Goal: Task Accomplishment & Management: Complete application form

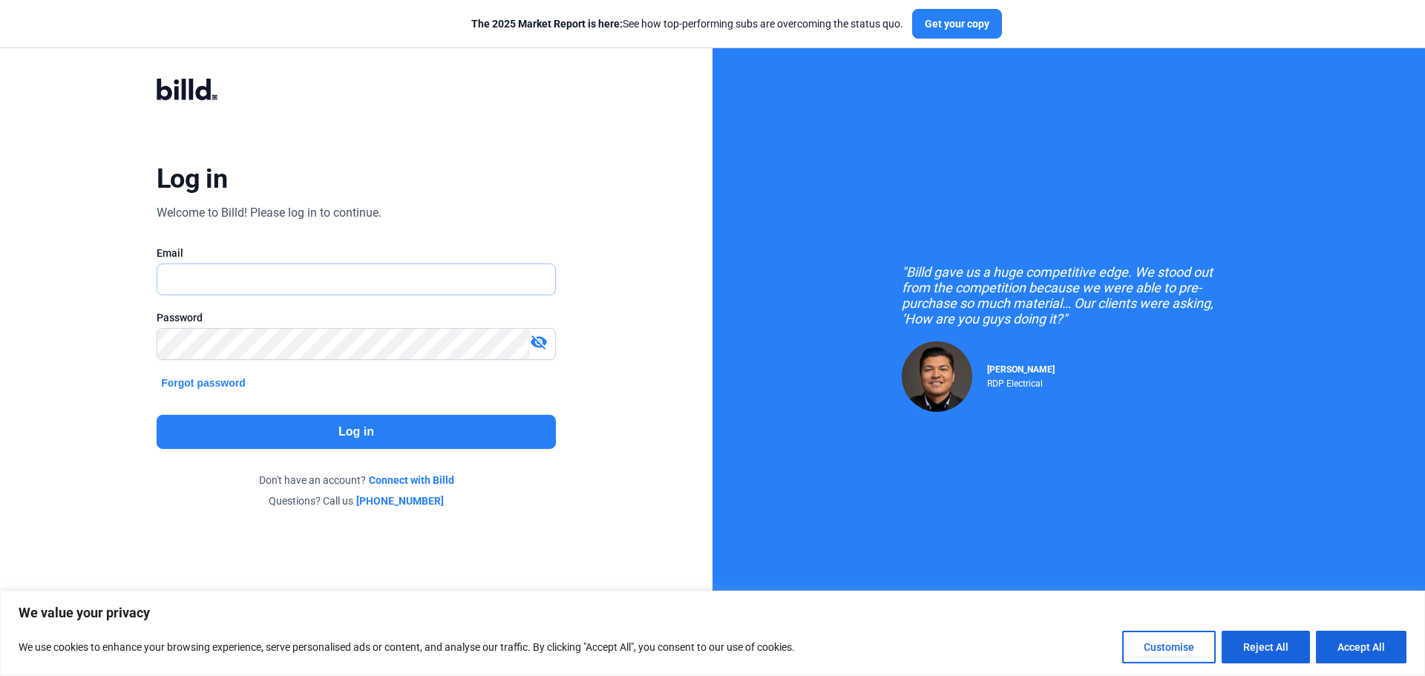
type input "[EMAIL_ADDRESS][DOMAIN_NAME]"
click at [323, 413] on div "Log in Welcome to Billd! Please log in to continue. Email [EMAIL_ADDRESS][DOMAI…" at bounding box center [355, 293] width 513 height 487
click at [328, 433] on button "Log in" at bounding box center [356, 432] width 399 height 34
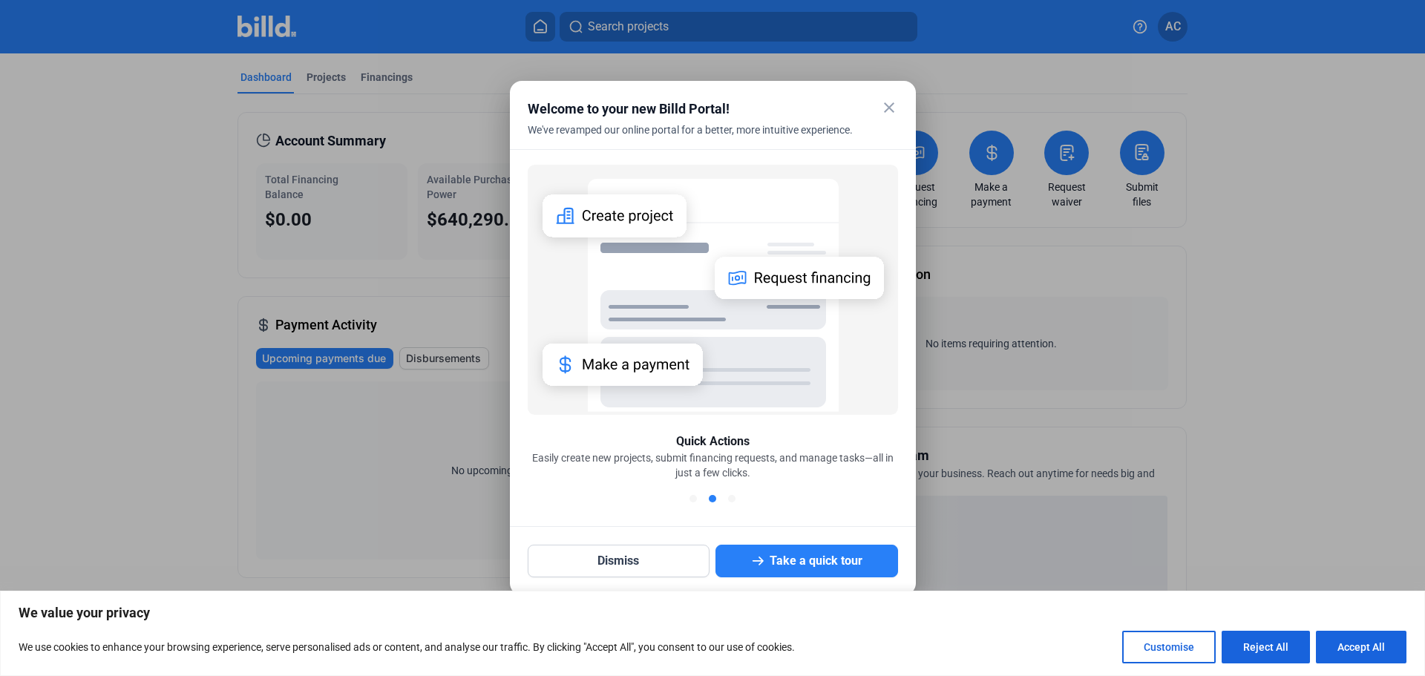
click at [890, 109] on mat-icon "close" at bounding box center [889, 108] width 18 height 18
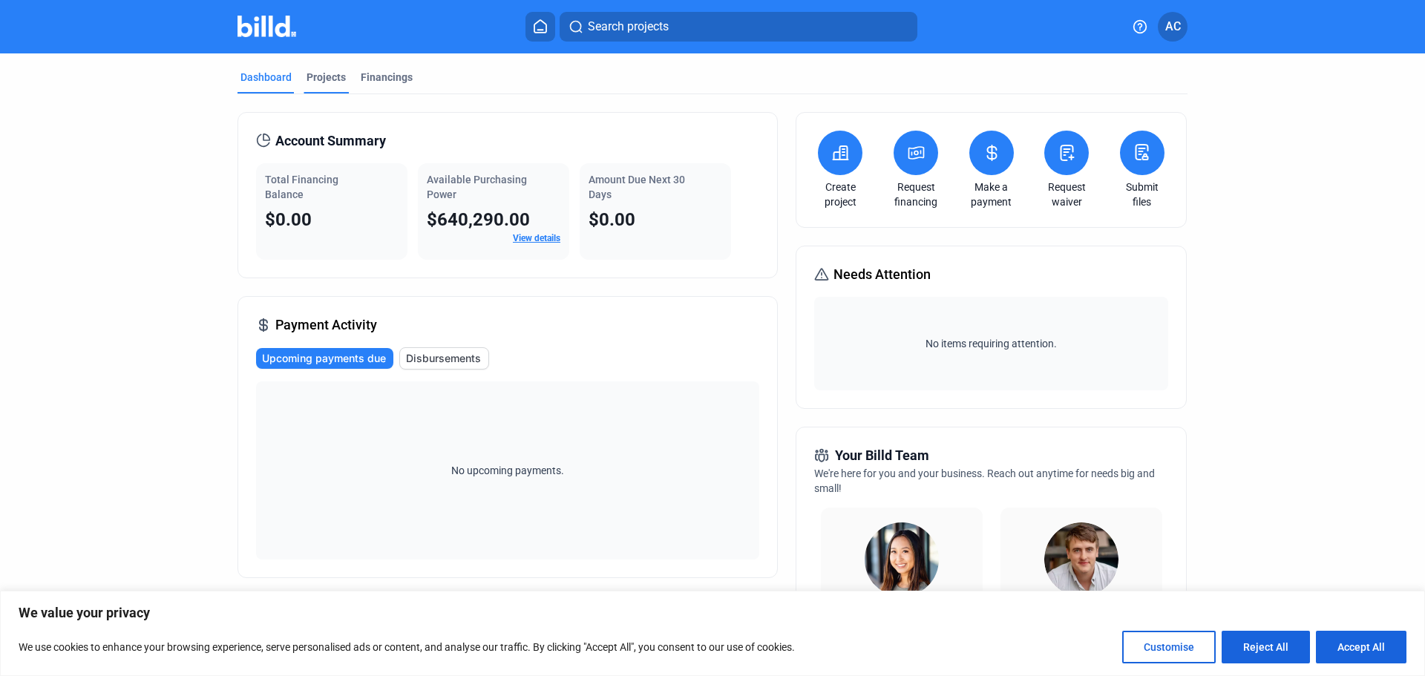
click at [316, 73] on div "Projects" at bounding box center [326, 77] width 39 height 15
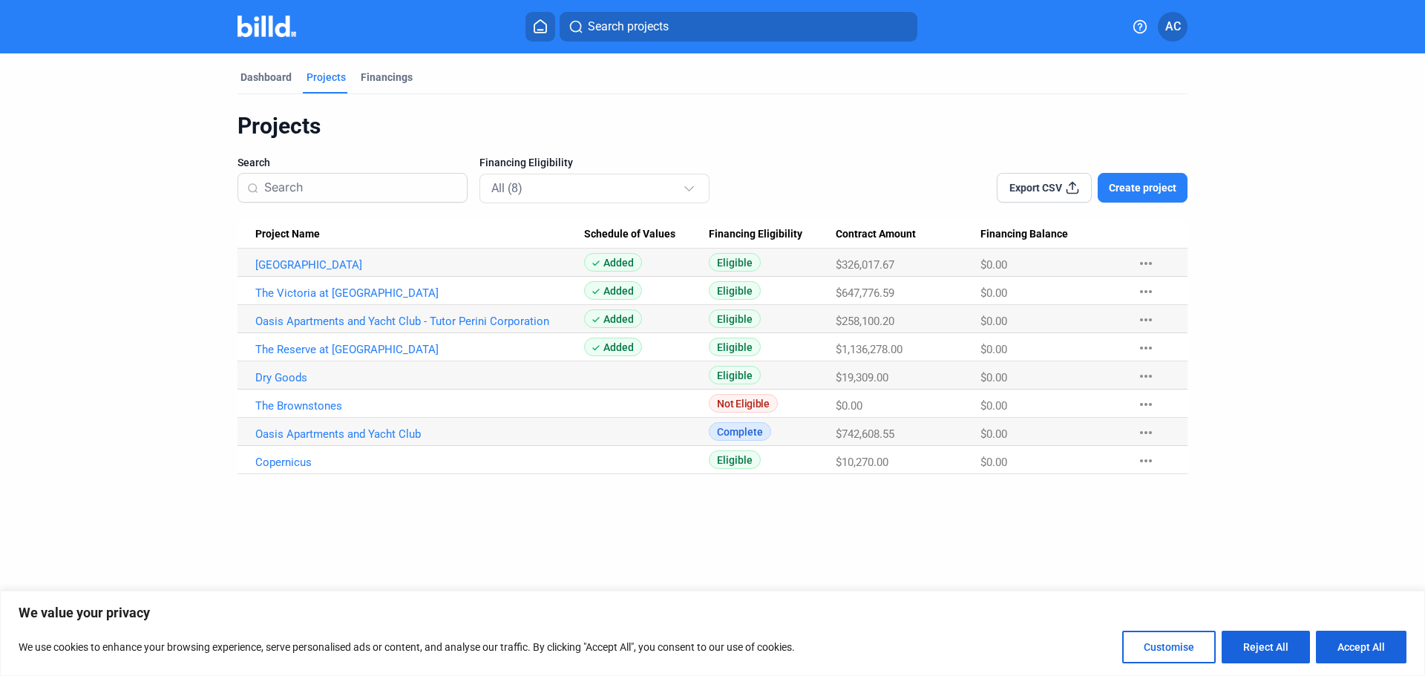
click at [772, 148] on div "Projects Search Financing Eligibility All (8) Export CSV Create project Project…" at bounding box center [713, 293] width 950 height 362
click at [1165, 187] on span "Create project" at bounding box center [1143, 187] width 68 height 15
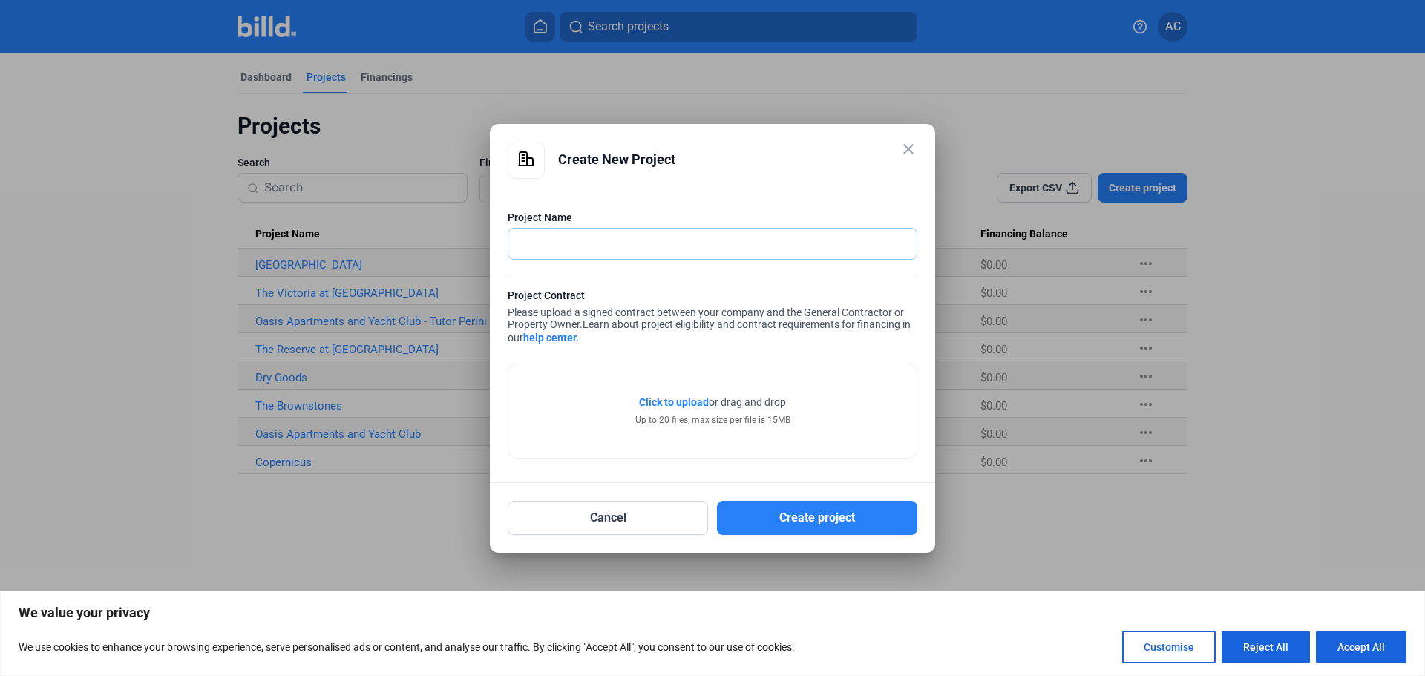
click at [721, 251] on input "text" at bounding box center [704, 244] width 392 height 30
type input "[GEOGRAPHIC_DATA]"
click at [692, 399] on span "Click to upload" at bounding box center [674, 402] width 70 height 12
click at [874, 517] on button "Create project" at bounding box center [817, 518] width 200 height 34
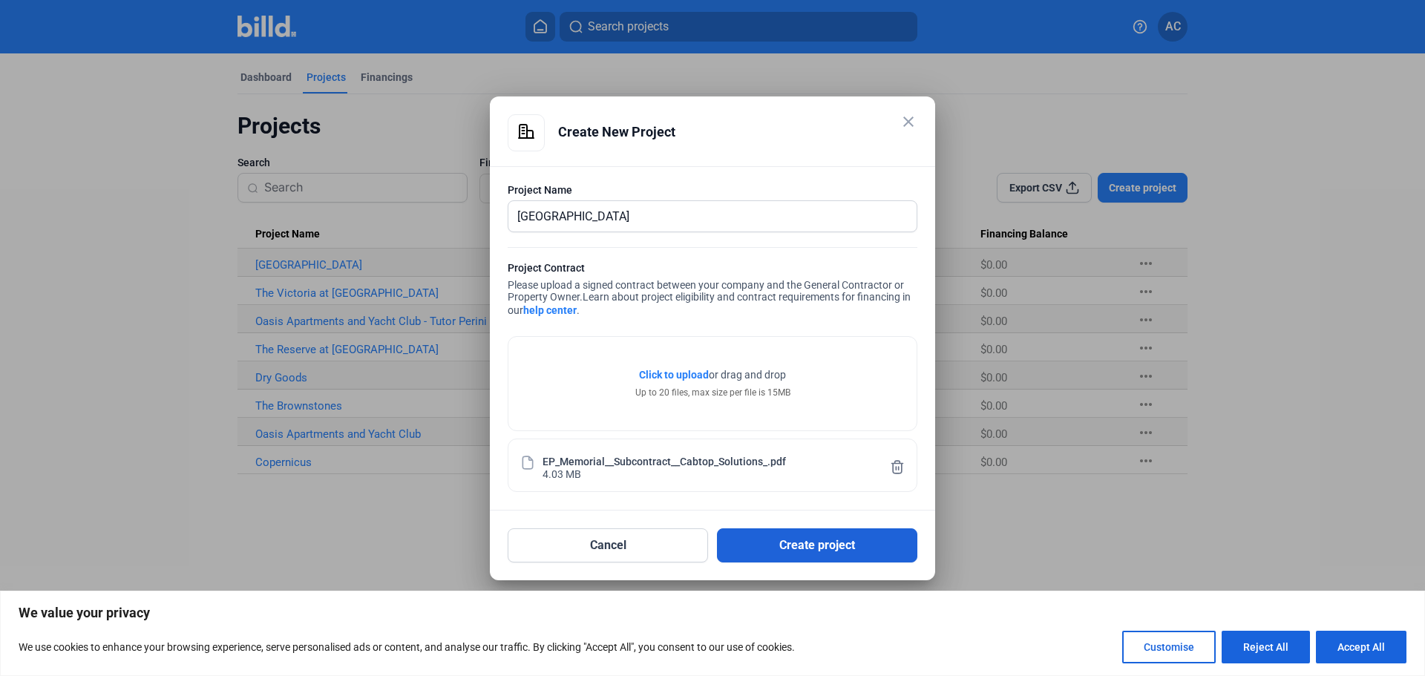
click at [791, 541] on button "Create project" at bounding box center [817, 546] width 200 height 34
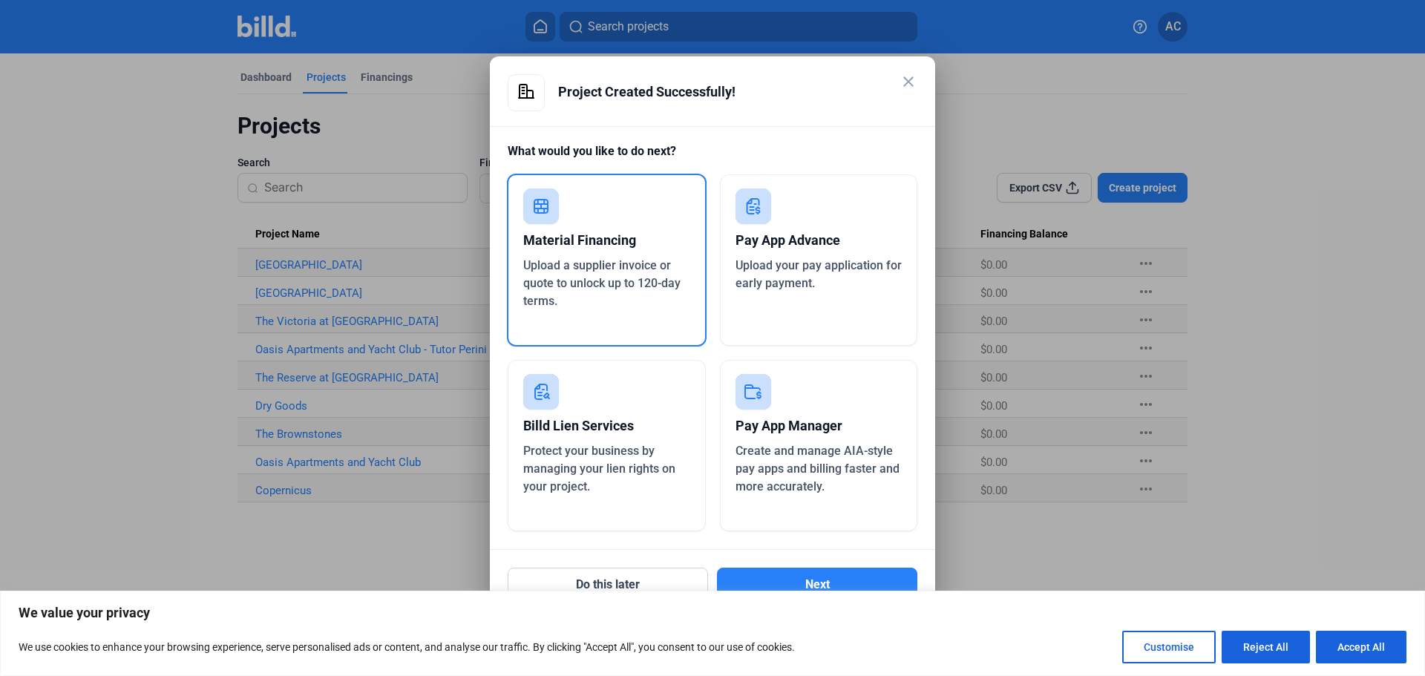
click at [775, 252] on div "Pay App Advance" at bounding box center [819, 240] width 167 height 33
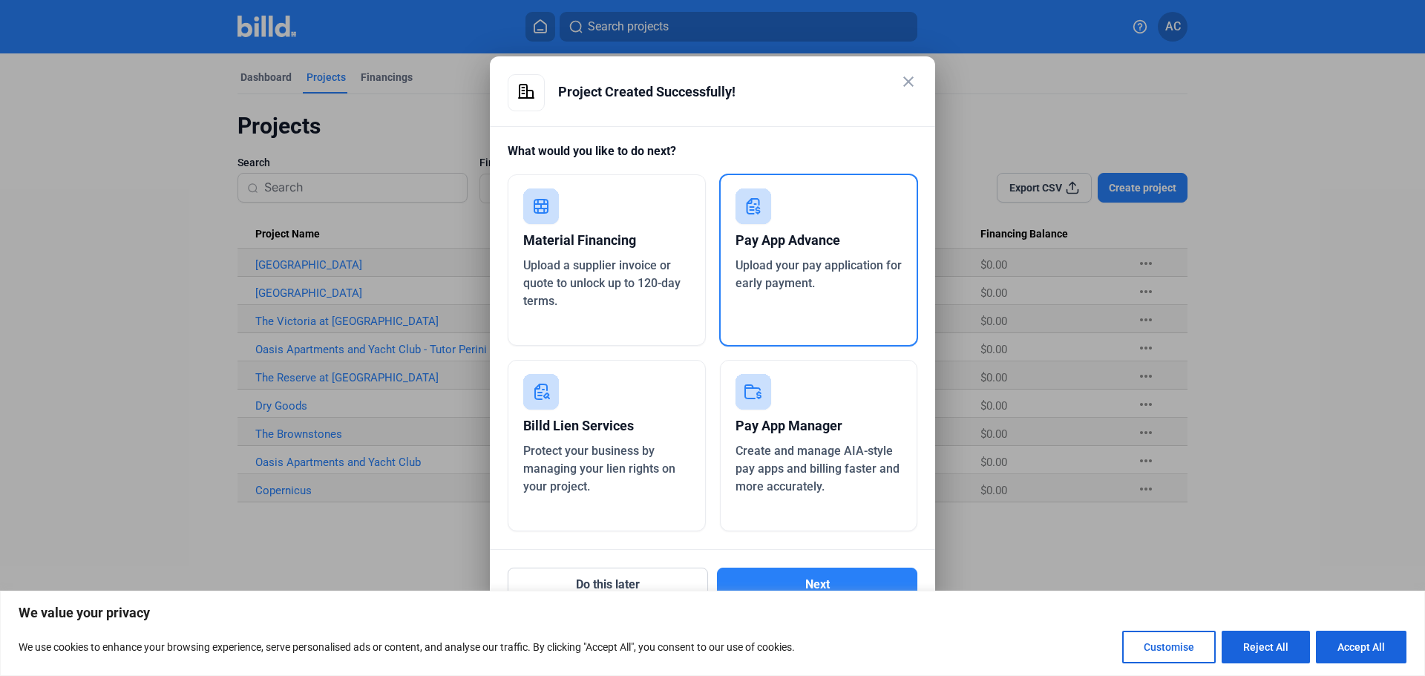
click at [796, 478] on div "Create and manage AIA-style pay apps and billing faster and more accurately." at bounding box center [819, 468] width 167 height 53
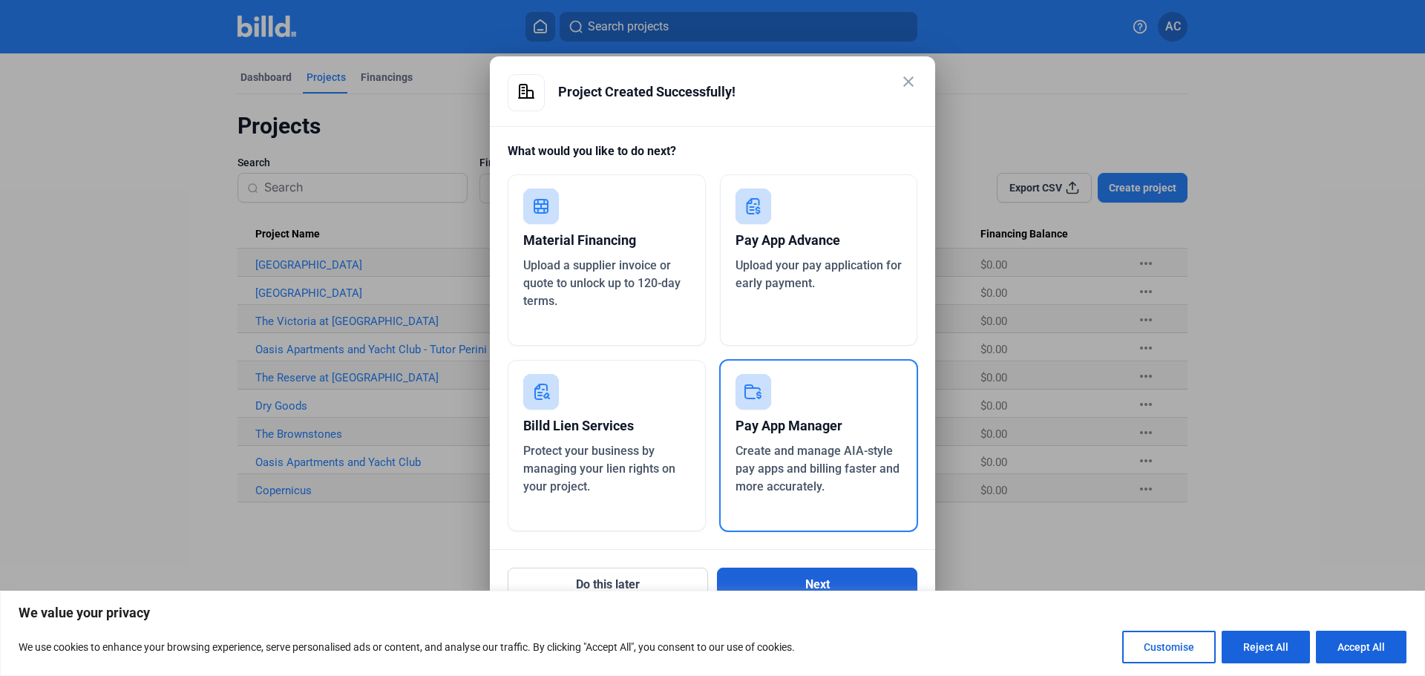
click at [825, 583] on button "Next" at bounding box center [817, 585] width 200 height 34
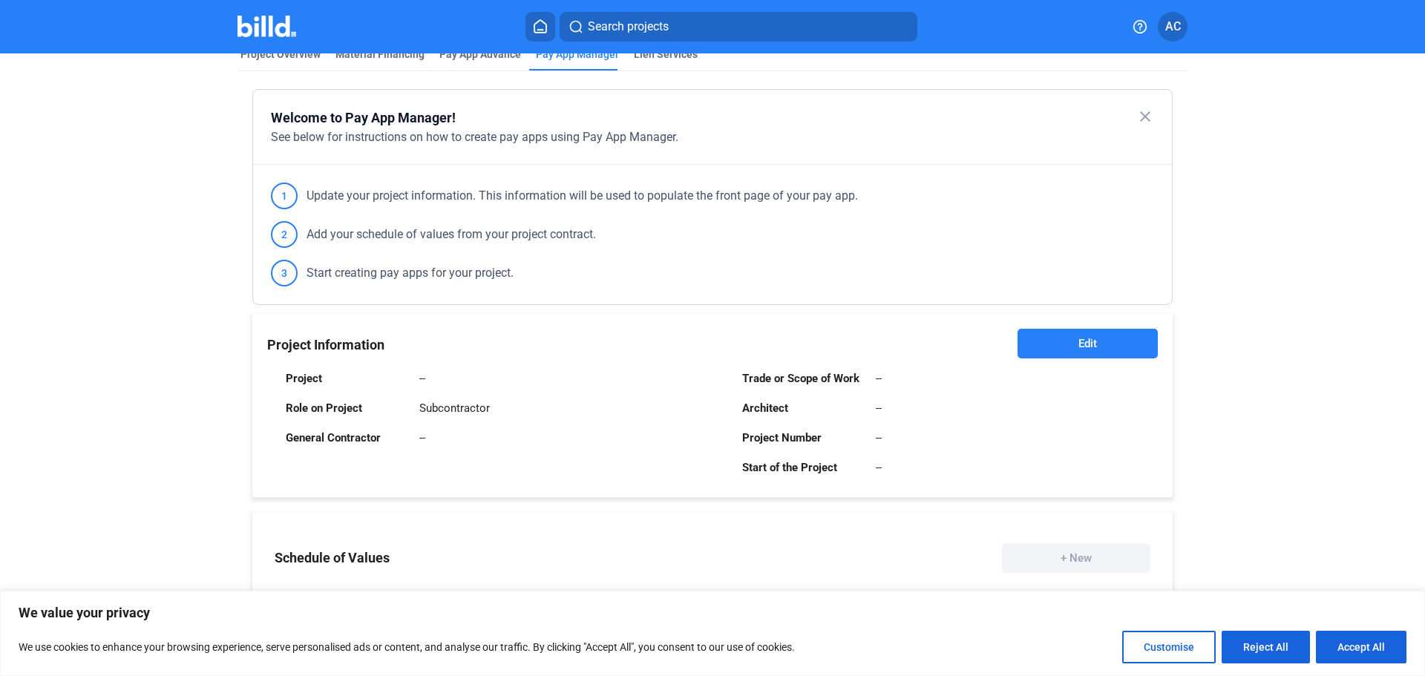
scroll to position [223, 0]
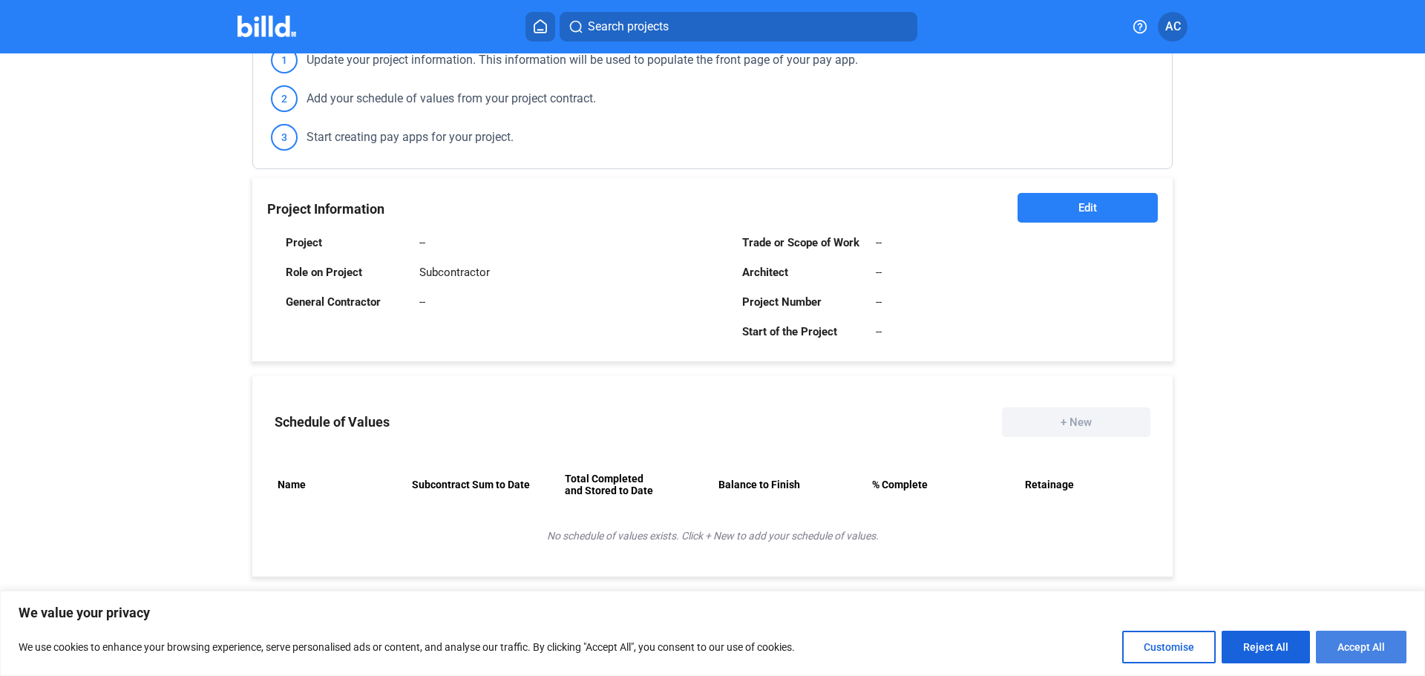
click at [1376, 636] on button "Accept All" at bounding box center [1361, 647] width 91 height 33
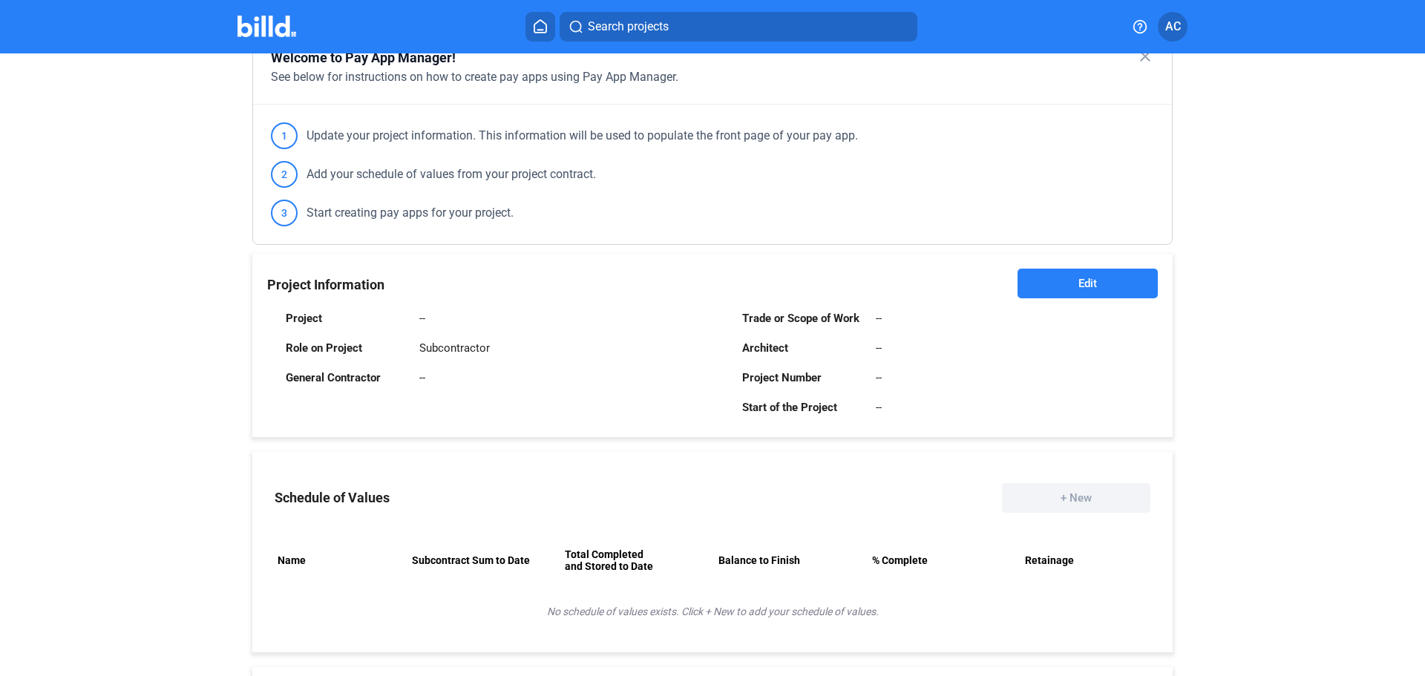
scroll to position [148, 0]
click at [1089, 281] on span "Edit" at bounding box center [1088, 282] width 19 height 15
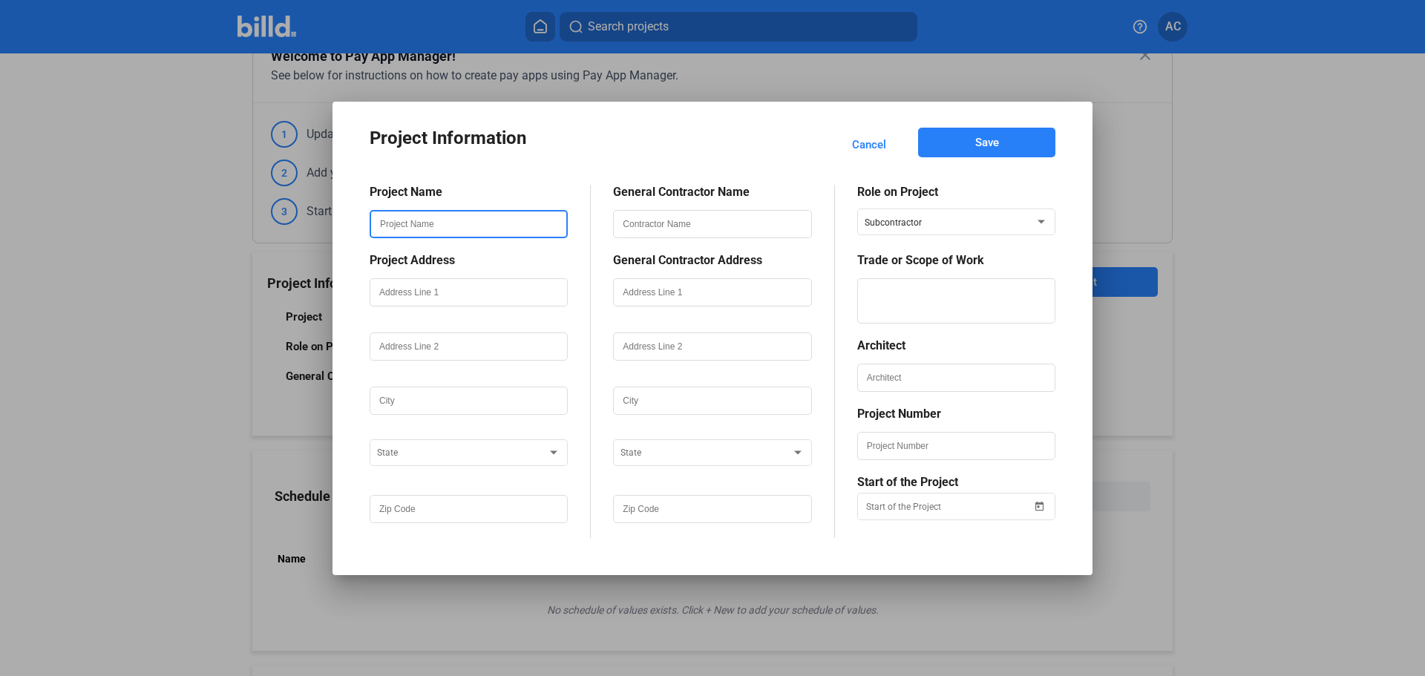
drag, startPoint x: 531, startPoint y: 215, endPoint x: 328, endPoint y: 223, distance: 202.8
click at [328, 223] on div "Project Information Cancel Save Project Name Project Address State General Cont…" at bounding box center [712, 338] width 1425 height 676
type input "[GEOGRAPHIC_DATA]"
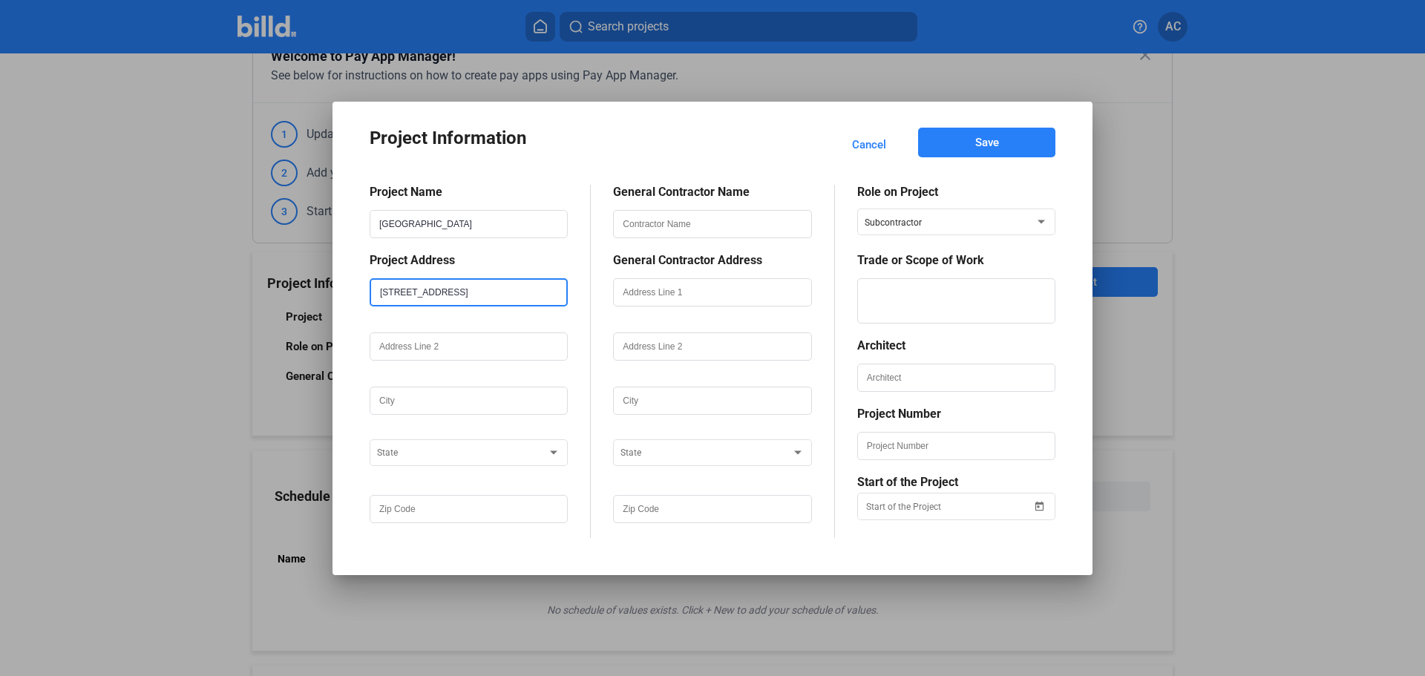
type input "[STREET_ADDRESS]"
click at [520, 315] on div at bounding box center [469, 314] width 198 height 15
click at [529, 349] on input "text" at bounding box center [468, 346] width 195 height 25
click at [414, 412] on input "text" at bounding box center [468, 400] width 195 height 25
type input "San Antonio"
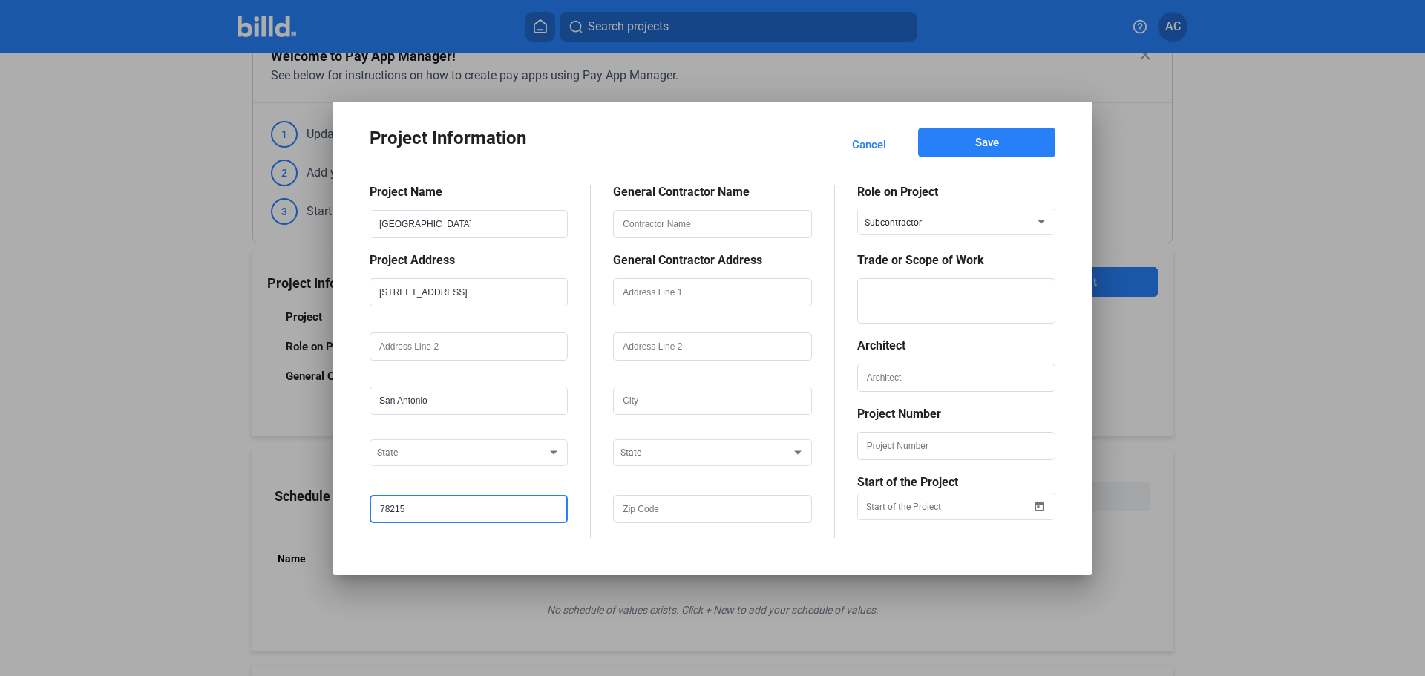
click at [468, 508] on input "78215" at bounding box center [468, 509] width 195 height 25
drag, startPoint x: 431, startPoint y: 509, endPoint x: 356, endPoint y: 505, distance: 75.8
click at [357, 505] on mat-dialog-content "Project Name El Paso Memorial Project Address [STREET_ADDRESS] General Contract…" at bounding box center [712, 351] width 721 height 376
type input "78207"
click at [466, 337] on input "text" at bounding box center [468, 346] width 195 height 25
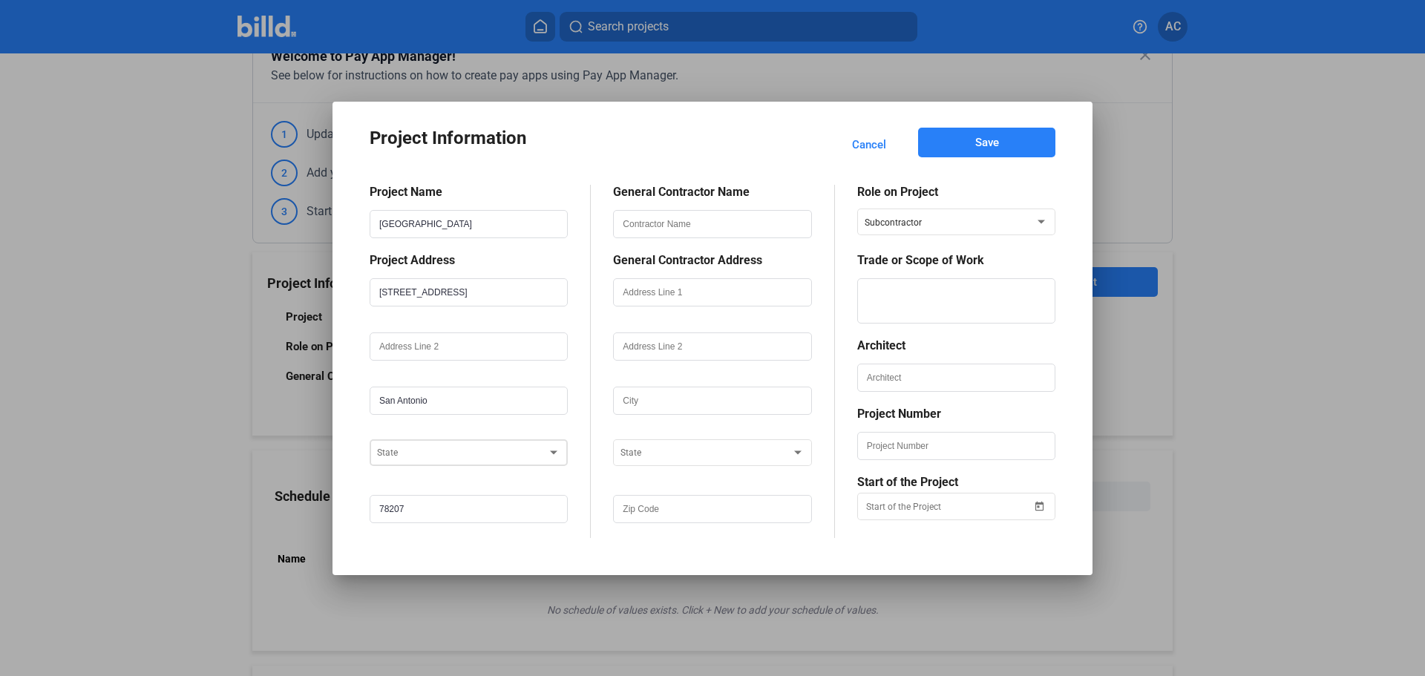
click at [558, 456] on div at bounding box center [553, 442] width 13 height 34
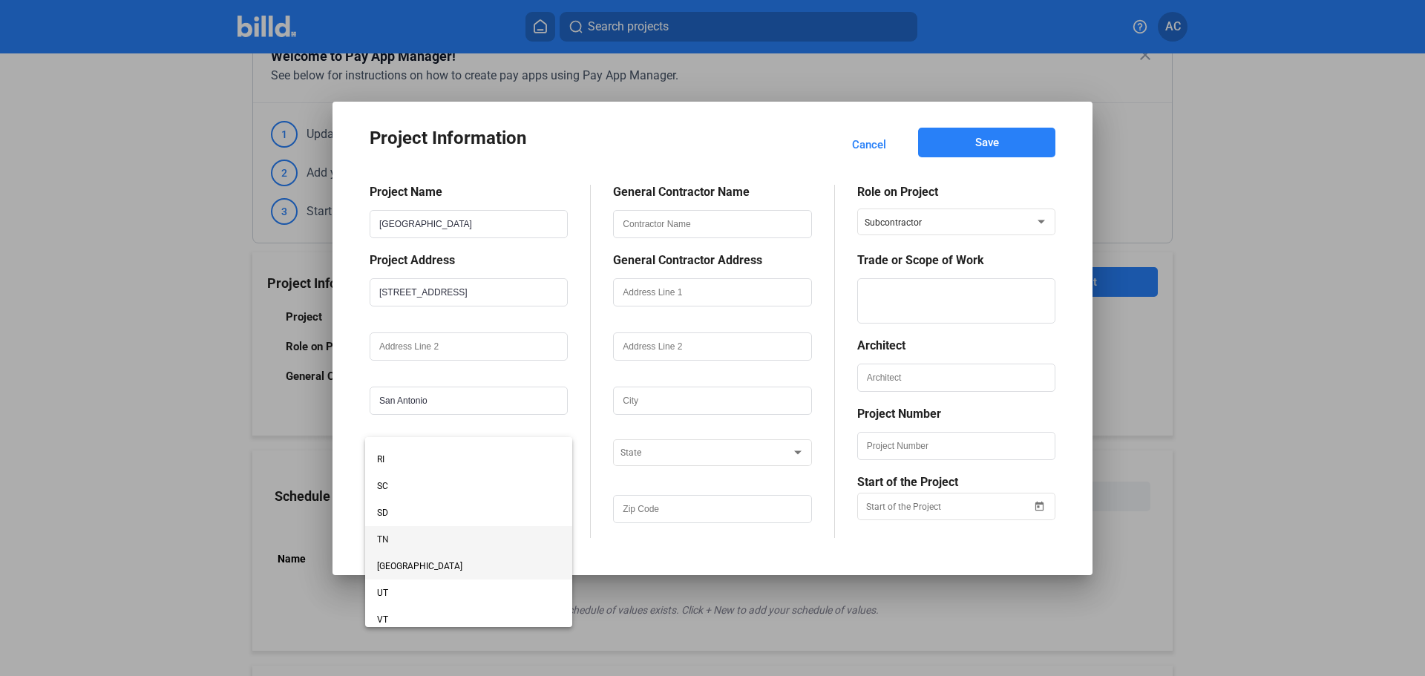
click at [387, 568] on span "[GEOGRAPHIC_DATA]" at bounding box center [419, 566] width 85 height 10
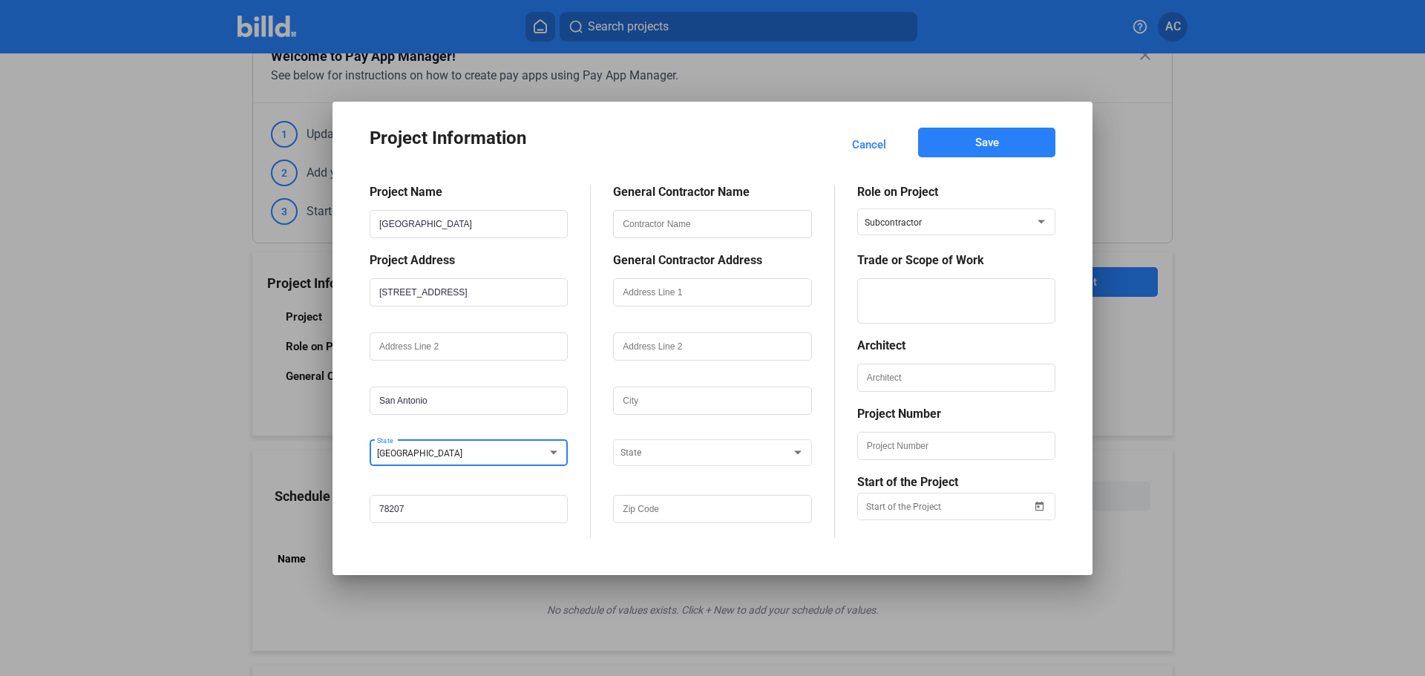
click at [601, 287] on div "General Contractor Name General Contractor Address State" at bounding box center [712, 361] width 243 height 353
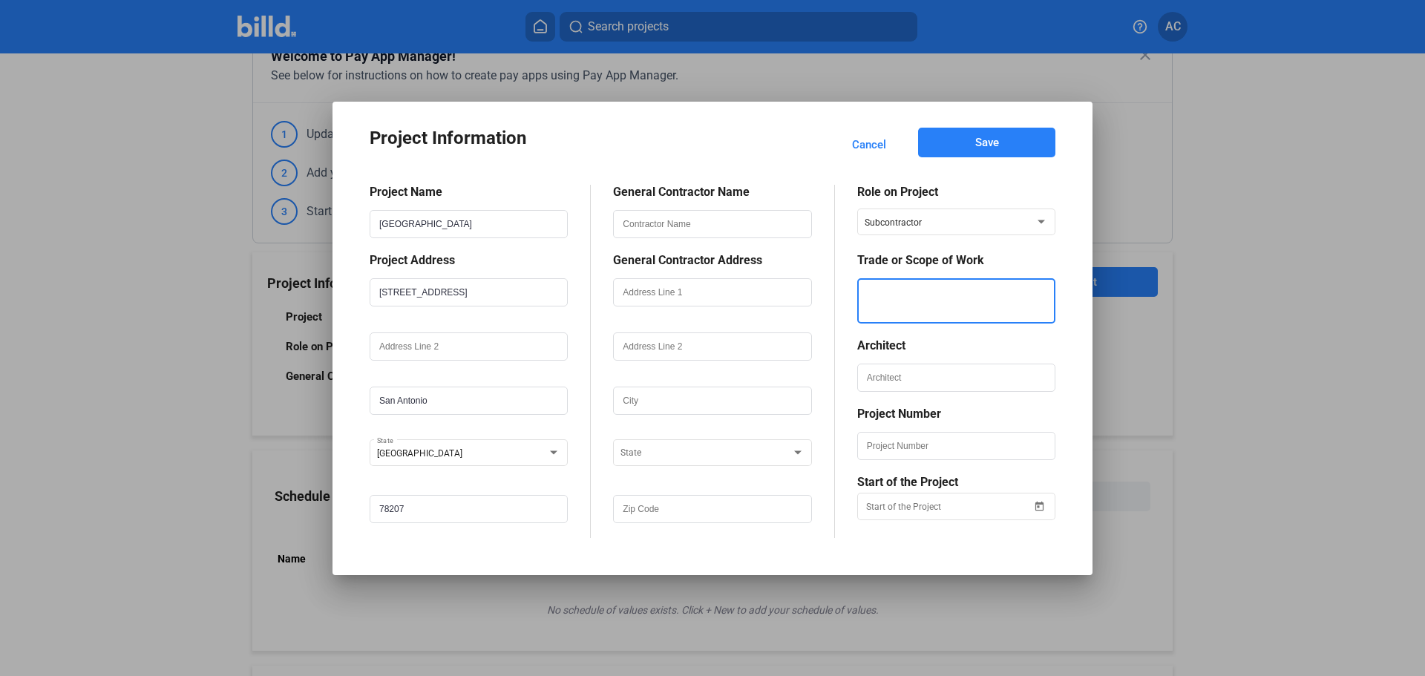
click at [998, 294] on textarea at bounding box center [956, 300] width 195 height 45
type textarea "Cabinets & Countertops"
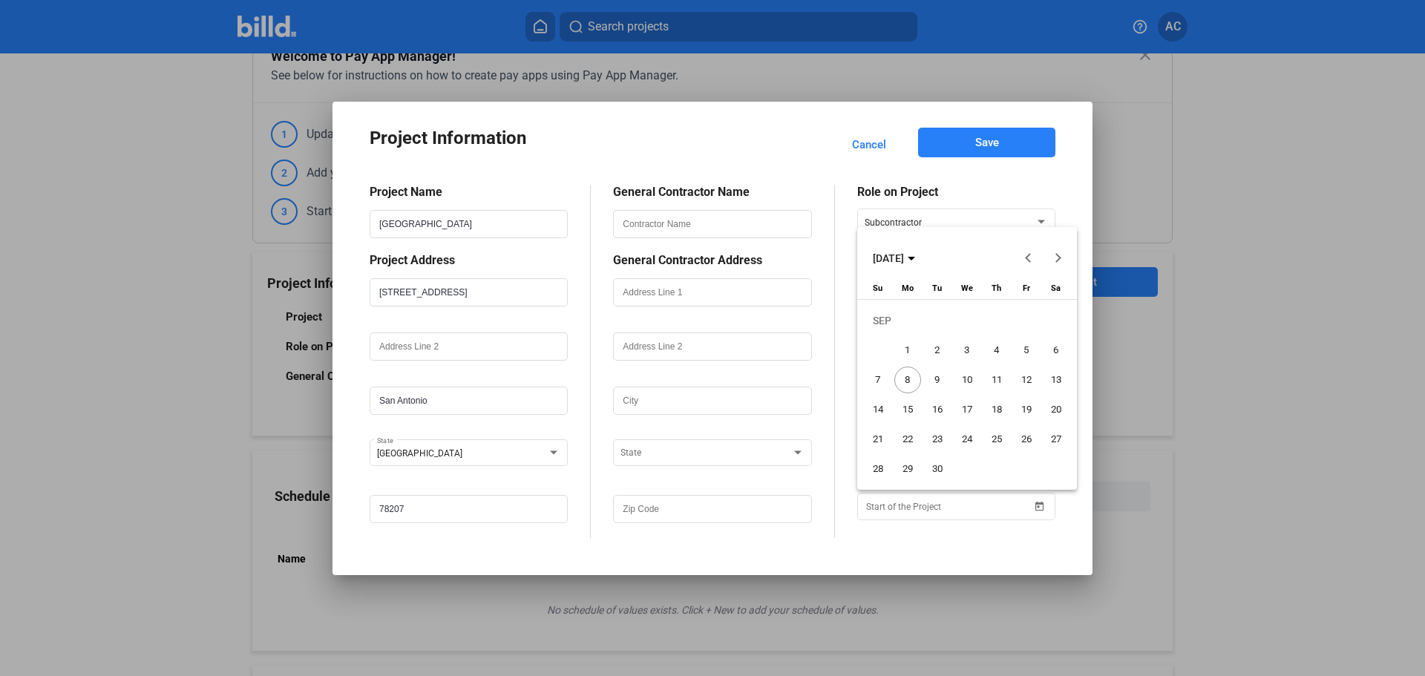
click at [878, 168] on div at bounding box center [712, 338] width 1425 height 676
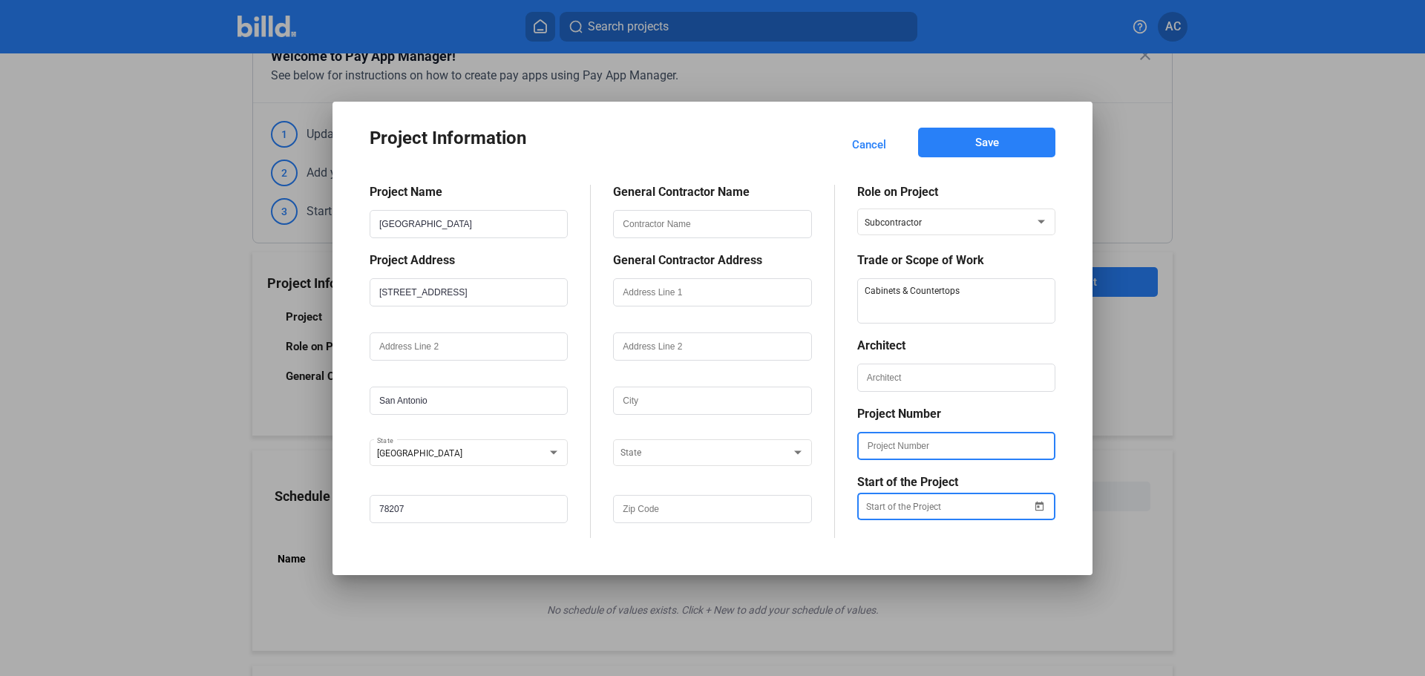
click at [944, 449] on input "text" at bounding box center [956, 445] width 195 height 25
click at [1028, 136] on button "Save" at bounding box center [986, 143] width 137 height 30
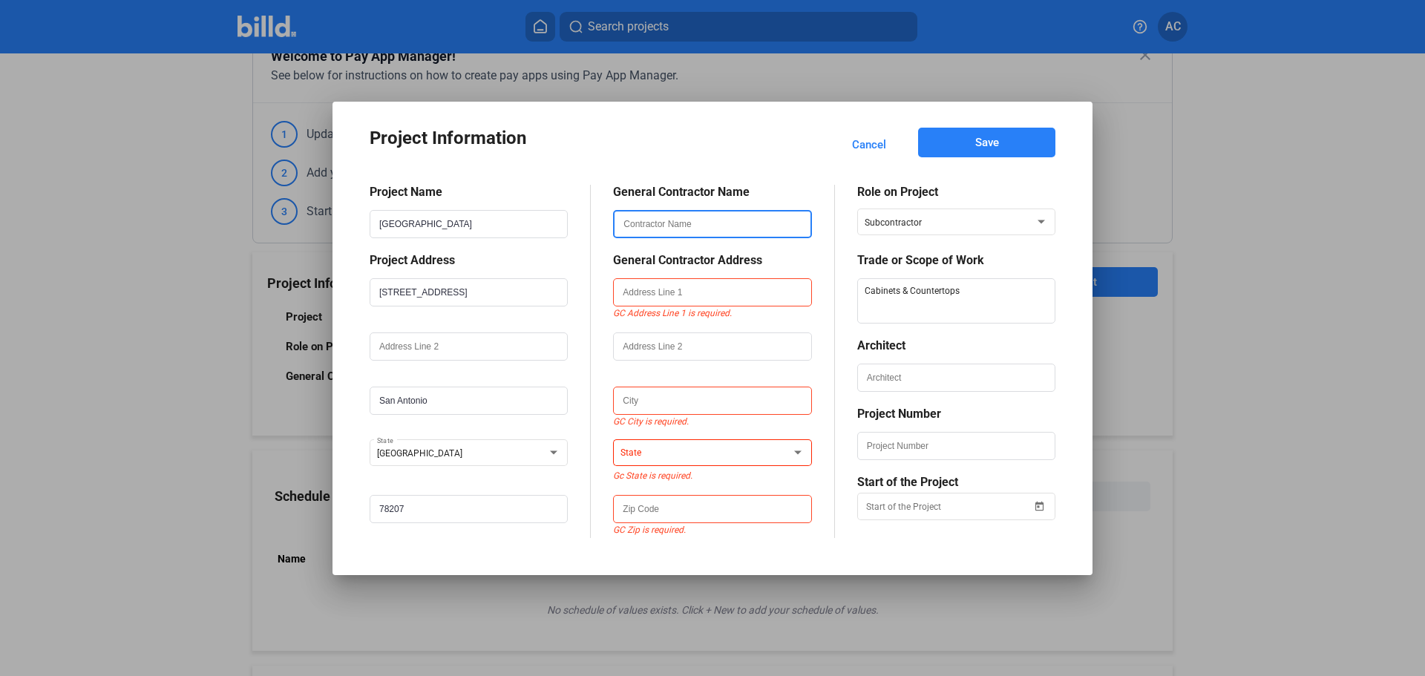
click at [758, 235] on input "text" at bounding box center [712, 224] width 195 height 25
click at [648, 217] on input "text" at bounding box center [712, 224] width 195 height 25
click at [595, 337] on div "General Contractor Name General Contractor Address GC Address Line 1 is require…" at bounding box center [712, 361] width 243 height 353
